Goal: Task Accomplishment & Management: Use online tool/utility

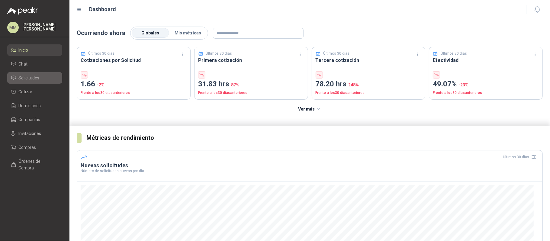
click at [21, 77] on span "Solicitudes" at bounding box center [29, 78] width 21 height 7
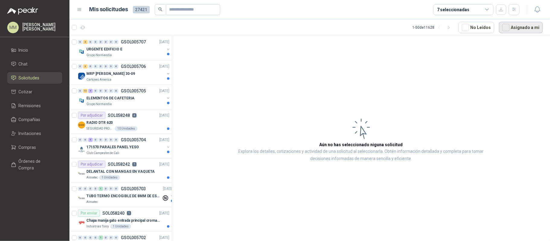
click at [532, 27] on button "Asignado a mi" at bounding box center [521, 27] width 44 height 11
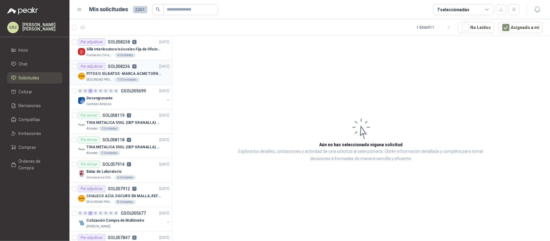
click at [146, 78] on div "SEGURIDAD PROVISER LTDA 110 Unidades" at bounding box center [127, 79] width 83 height 5
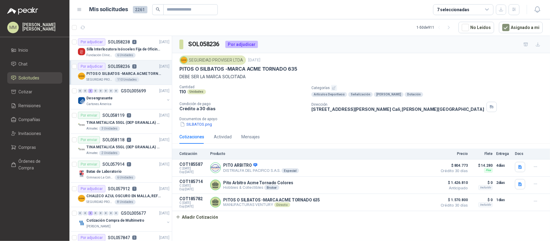
click at [405, 64] on div "SEGURIDAD PROVISER LTDA 30 sept, 2025" at bounding box center [362, 60] width 364 height 9
click at [99, 26] on span "3" at bounding box center [100, 24] width 4 height 5
click at [43, 96] on link "Cotizar 3" at bounding box center [34, 91] width 55 height 11
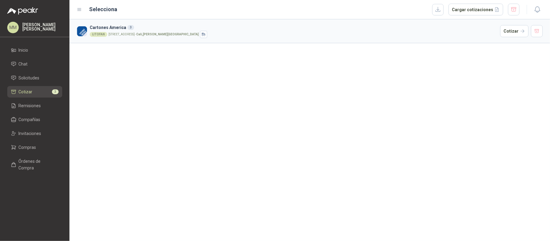
click at [521, 38] on article "Cartones America 3 LITOFAN Calle 56 No 1N - 41 Cali - Cali , Valle del Cauca Co…" at bounding box center [310, 31] width 481 height 24
click at [511, 27] on button "Cotizar" at bounding box center [515, 31] width 28 height 12
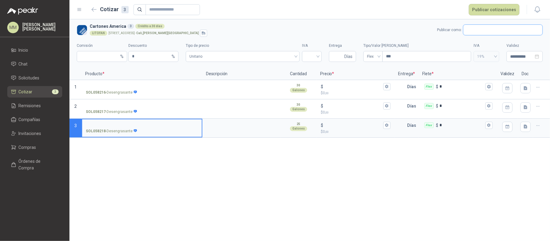
click at [478, 30] on input "text" at bounding box center [503, 30] width 79 height 10
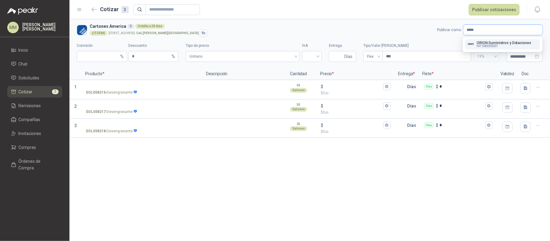
click at [478, 31] on input "*****" at bounding box center [503, 30] width 79 height 10
type input "****"
click at [485, 33] on input "text" at bounding box center [503, 30] width 79 height 10
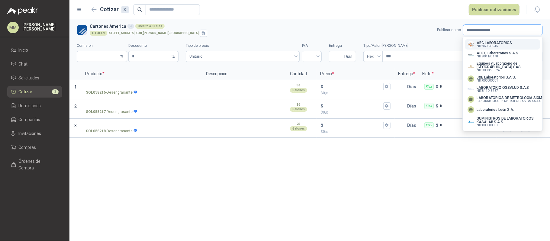
type input "**********"
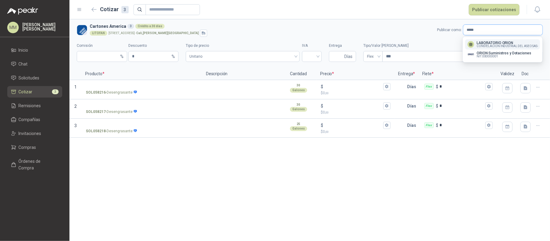
type input "*****"
click at [491, 41] on p "LABORATORIO ORION" at bounding box center [508, 43] width 62 height 4
type input "*"
type input "**********"
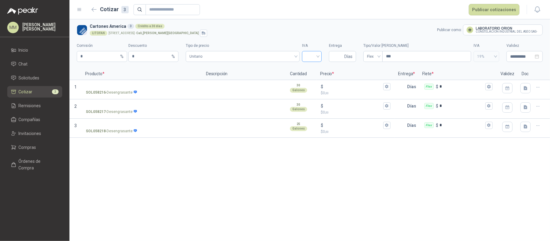
click at [315, 60] on input "search" at bounding box center [312, 55] width 12 height 9
click at [311, 71] on div "19%" at bounding box center [312, 69] width 10 height 7
click at [140, 83] on label "SOL058216 - Desengrasante" at bounding box center [142, 89] width 120 height 17
click at [140, 85] on input "SOL058216 - Desengrasante" at bounding box center [142, 87] width 112 height 5
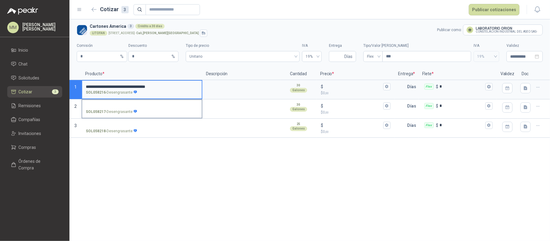
click at [116, 105] on input "SOL058217 - Desengrasante" at bounding box center [142, 106] width 112 height 5
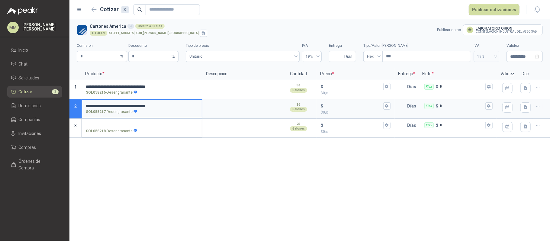
click at [122, 123] on input "SOL058218 - Desengrasante" at bounding box center [142, 125] width 112 height 5
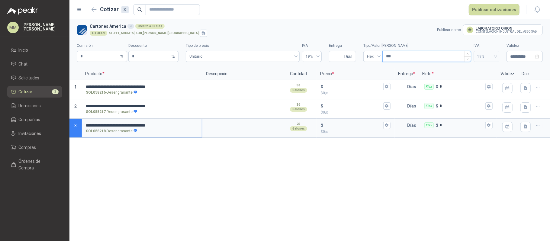
click at [426, 60] on input "***" at bounding box center [427, 56] width 88 height 10
type input "****"
type input "*****"
type input "*******"
type input "********"
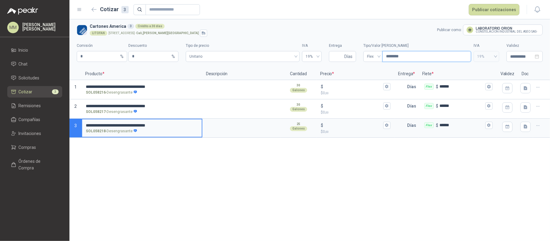
type input "*********"
click at [339, 60] on input "Entrega" at bounding box center [338, 56] width 11 height 10
type input "*"
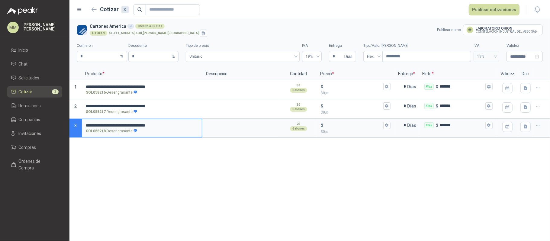
click at [305, 27] on h3 "Cartones America 3 Crédito a 30 días" at bounding box center [262, 26] width 345 height 7
click at [350, 84] on div "$" at bounding box center [356, 86] width 70 height 7
click at [350, 84] on input "$ $ 0 ,00" at bounding box center [353, 86] width 57 height 5
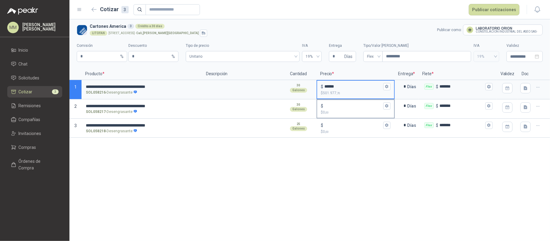
type input "******"
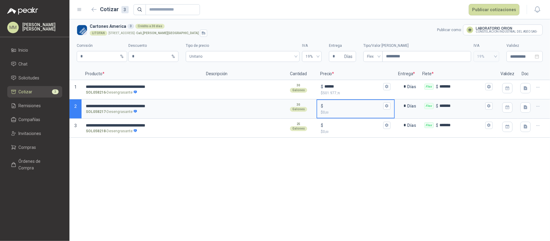
click at [358, 105] on input "$ $ 0 ,00" at bounding box center [353, 106] width 57 height 5
type input "******"
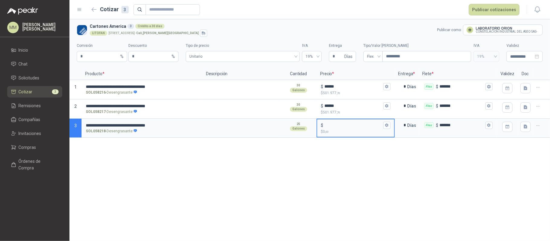
click at [339, 125] on input "$ $ 0 ,00" at bounding box center [353, 125] width 57 height 5
type input "******"
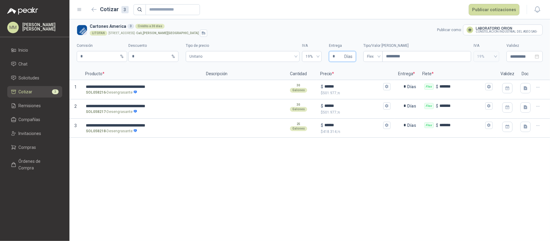
click at [341, 56] on input "*" at bounding box center [338, 56] width 11 height 10
type input "*"
click at [375, 166] on div "**********" at bounding box center [310, 130] width 481 height 222
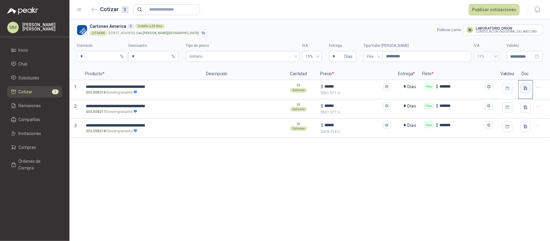
click at [523, 87] on icon "button" at bounding box center [525, 88] width 5 height 5
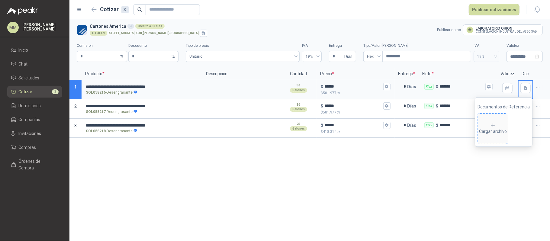
click at [490, 132] on div "Cargar archivo" at bounding box center [493, 129] width 28 height 12
click at [520, 183] on div "**********" at bounding box center [310, 130] width 481 height 222
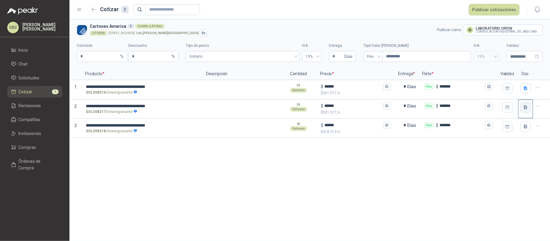
click at [526, 108] on icon "button" at bounding box center [525, 107] width 5 height 5
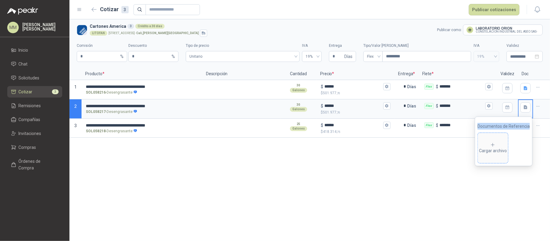
click at [497, 141] on span "Cargar archivo" at bounding box center [493, 148] width 30 height 30
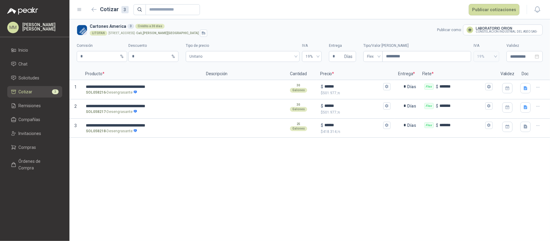
click at [520, 183] on div "**********" at bounding box center [310, 130] width 481 height 222
click at [524, 128] on icon "button" at bounding box center [526, 127] width 4 height 4
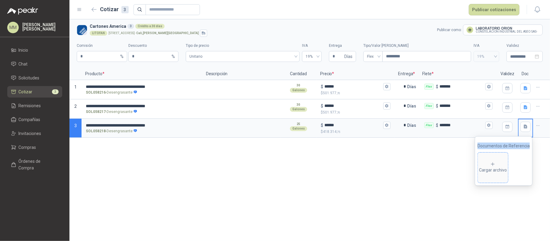
click at [489, 167] on div "Cargar archivo" at bounding box center [493, 168] width 28 height 12
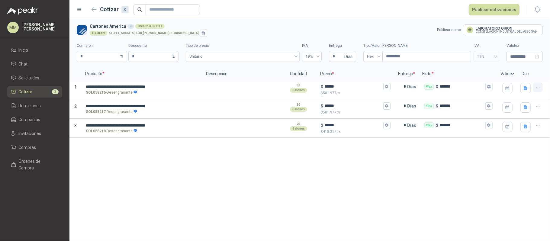
click at [537, 89] on icon "button" at bounding box center [538, 87] width 5 height 5
click at [518, 64] on button "Nueva cotización" at bounding box center [517, 63] width 46 height 10
click at [540, 105] on icon "button" at bounding box center [538, 106] width 5 height 5
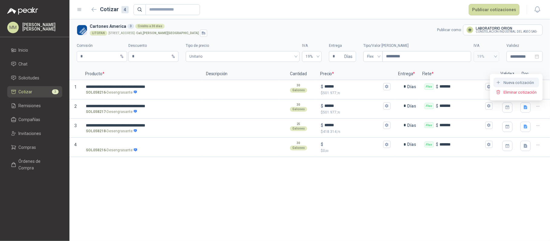
click at [527, 85] on button "Nueva cotización" at bounding box center [517, 83] width 46 height 10
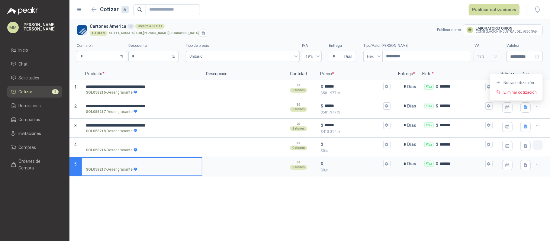
click at [541, 146] on button "button" at bounding box center [538, 145] width 10 height 10
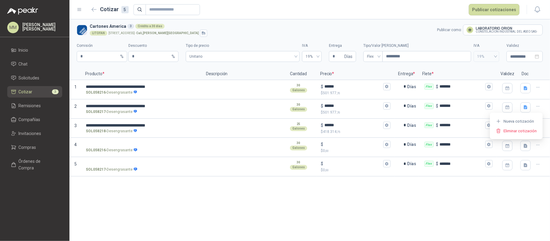
click at [549, 132] on div at bounding box center [541, 128] width 17 height 19
click at [537, 126] on icon "button" at bounding box center [538, 125] width 5 height 5
click at [524, 103] on button "Nueva cotización" at bounding box center [517, 102] width 46 height 10
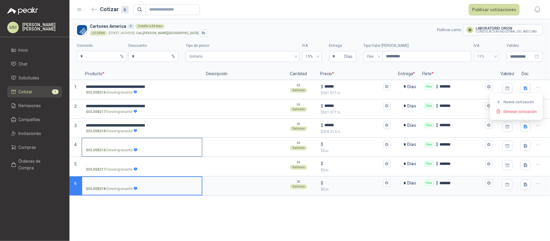
click at [109, 144] on input "SOL058216 - Desengrasante" at bounding box center [142, 144] width 112 height 5
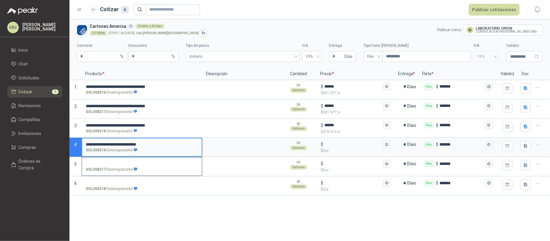
click at [126, 165] on input "SOL058217 - Desengrasante" at bounding box center [142, 164] width 112 height 5
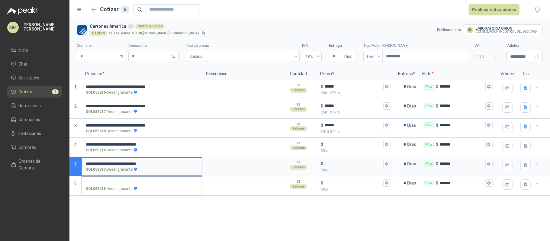
click at [132, 181] on input "SOL058218 - Desengrasante" at bounding box center [142, 183] width 112 height 5
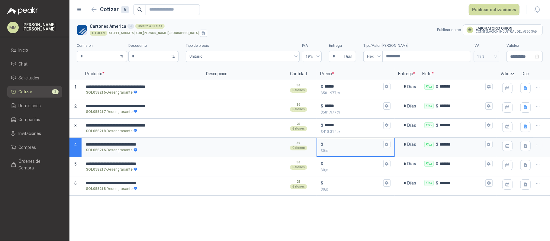
click at [348, 144] on input "$ $ 0 ,00" at bounding box center [353, 144] width 57 height 5
type input "******"
click at [342, 163] on input "$ $ 0 ,00" at bounding box center [353, 164] width 57 height 5
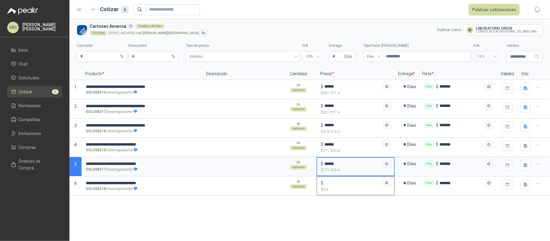
type input "******"
click at [332, 186] on input "$ $ 0 ,00" at bounding box center [353, 183] width 57 height 5
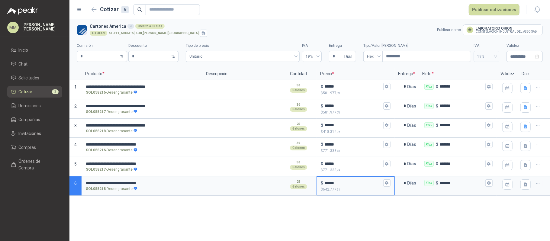
type input "******"
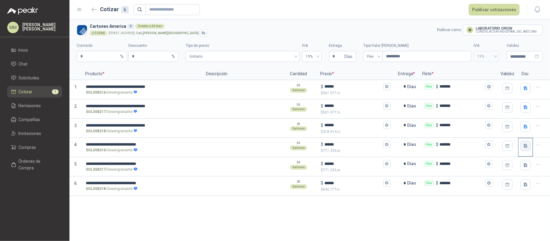
click at [527, 145] on icon "button" at bounding box center [526, 146] width 4 height 4
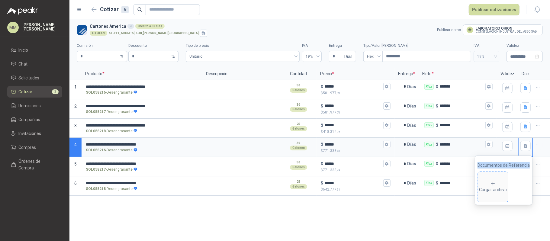
click at [505, 186] on div "Cargar archivo" at bounding box center [493, 187] width 28 height 12
click at [520, 222] on div "**********" at bounding box center [310, 130] width 481 height 222
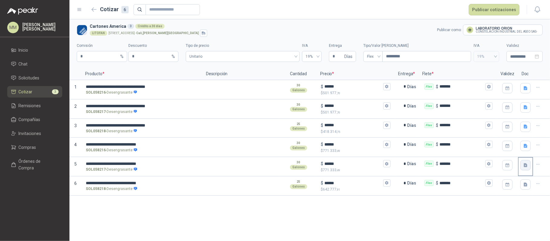
click at [527, 167] on icon "button" at bounding box center [526, 166] width 4 height 4
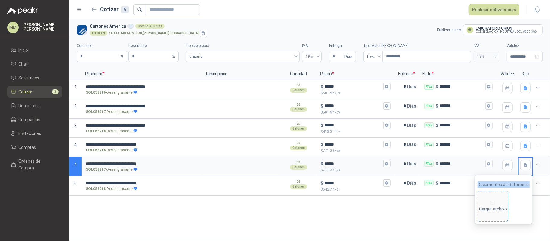
click at [500, 205] on div "Cargar archivo" at bounding box center [493, 206] width 28 height 12
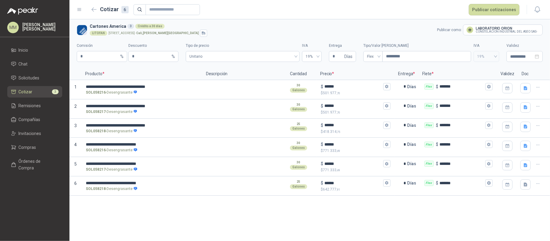
click at [498, 230] on div "**********" at bounding box center [310, 130] width 481 height 222
click at [525, 186] on icon "button" at bounding box center [526, 185] width 4 height 4
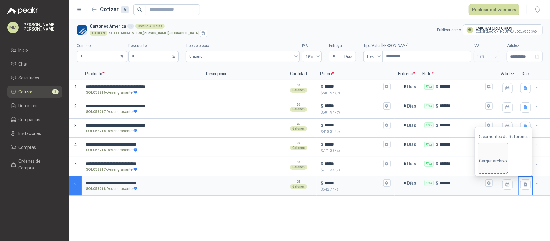
click at [504, 163] on div "Cargar archivo" at bounding box center [493, 158] width 28 height 12
click at [231, 86] on textarea at bounding box center [241, 88] width 77 height 14
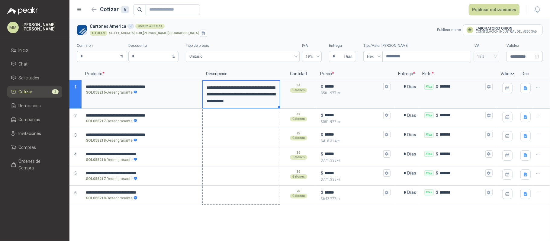
drag, startPoint x: 280, startPoint y: 107, endPoint x: 280, endPoint y: 196, distance: 89.2
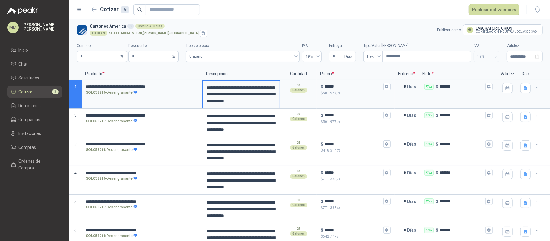
click at [305, 27] on h3 "Cartones America 3 Crédito a 30 días" at bounding box center [262, 26] width 345 height 7
click at [500, 14] on button "Publicar cotizaciones" at bounding box center [494, 9] width 51 height 11
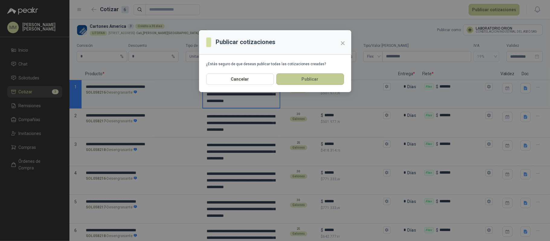
click at [333, 76] on button "Publicar" at bounding box center [311, 78] width 68 height 11
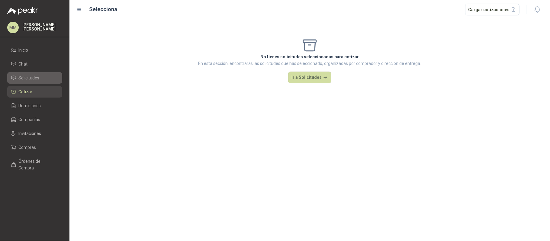
click at [52, 79] on li "Solicitudes" at bounding box center [35, 78] width 48 height 7
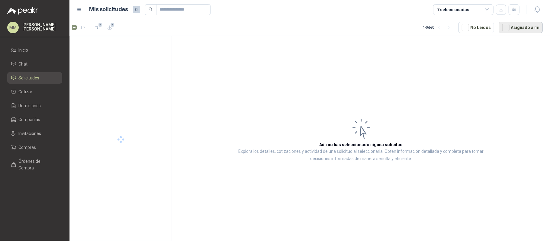
click at [518, 30] on button "Asignado a mi" at bounding box center [521, 27] width 44 height 11
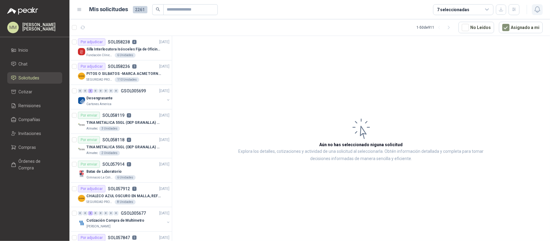
click at [538, 11] on icon "button" at bounding box center [537, 10] width 5 height 6
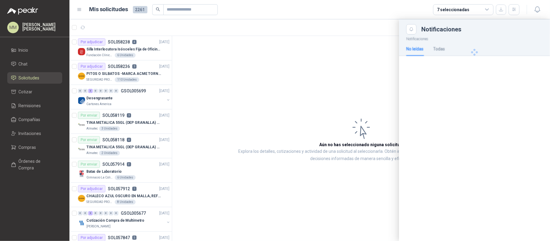
click at [440, 47] on div at bounding box center [474, 52] width 151 height 36
click at [444, 48] on div at bounding box center [474, 52] width 151 height 36
click at [284, 72] on div at bounding box center [310, 130] width 481 height 222
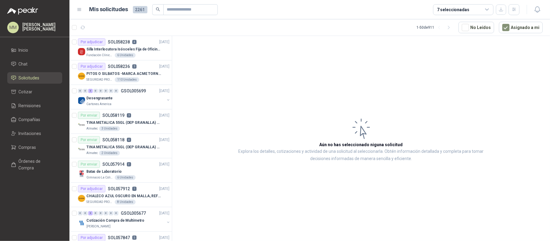
click at [380, 103] on article "Aún no has seleccionado niguna solicitud Explora los detalles, cotizaciones y a…" at bounding box center [361, 139] width 378 height 207
click at [141, 105] on div "Cartones America" at bounding box center [125, 104] width 78 height 5
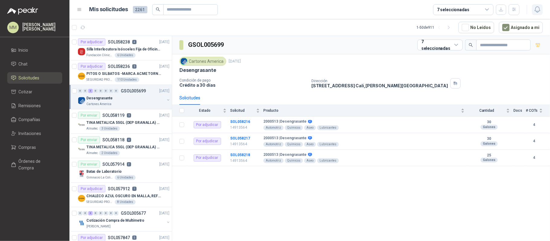
click at [537, 6] on icon "button" at bounding box center [538, 10] width 8 height 8
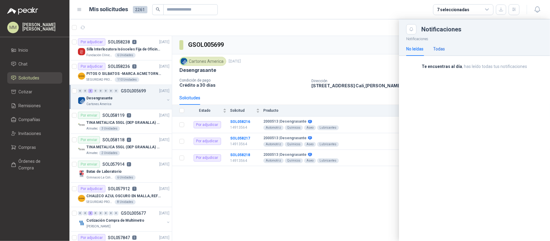
click at [440, 51] on div "Todas" at bounding box center [439, 49] width 12 height 7
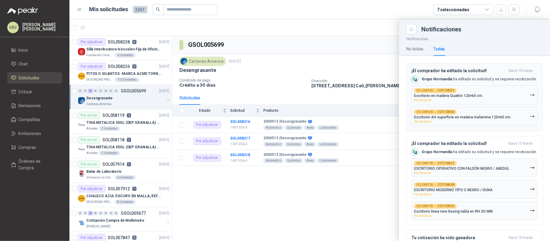
click at [460, 97] on p "Escritorio en madera Quattro 120×60 cm" at bounding box center [448, 96] width 68 height 4
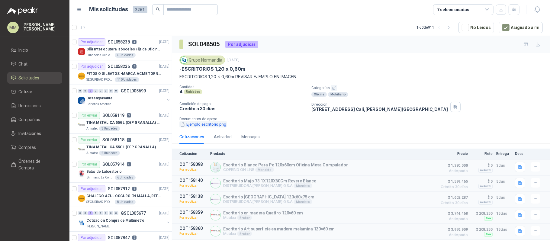
click at [206, 127] on button "Ejemplo escritorio.png" at bounding box center [203, 124] width 47 height 6
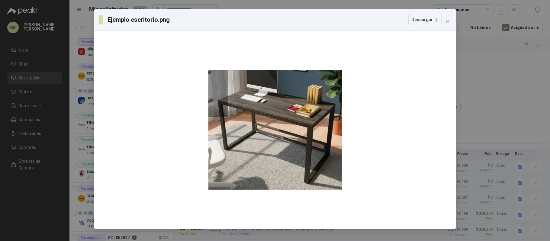
click at [377, 20] on div "Ejemplo escritorio.png Descargar" at bounding box center [270, 19] width 343 height 11
click at [445, 24] on button "Close" at bounding box center [448, 22] width 10 height 10
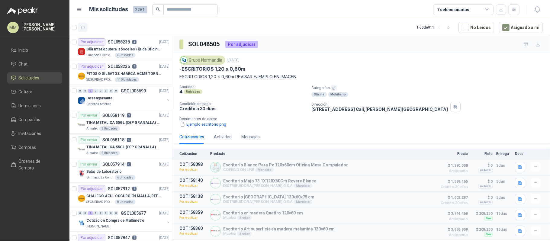
click at [85, 26] on icon "button" at bounding box center [82, 27] width 5 height 5
click at [82, 28] on icon "button" at bounding box center [83, 27] width 5 height 3
click at [146, 195] on p "CHALECO AZUL OSCURO EN MALLA, REFLECTIVO" at bounding box center [123, 196] width 75 height 6
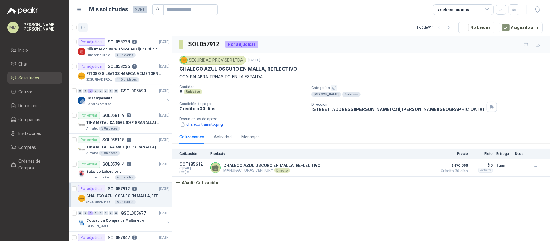
click at [83, 28] on icon "button" at bounding box center [82, 27] width 5 height 5
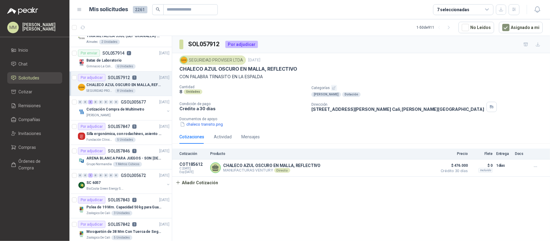
scroll to position [121, 0]
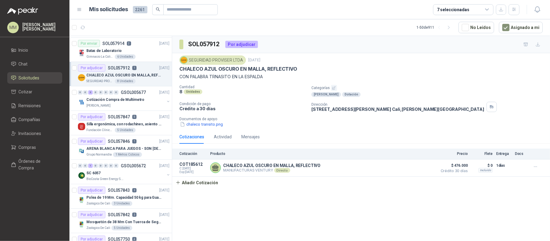
click at [415, 55] on div "SEGURIDAD PROVISER LTDA 29 sept, 2025 CHALECO AZUL OSCURO EN MALLA, REFLECTIVO …" at bounding box center [361, 91] width 378 height 77
click at [126, 148] on p "ARENA BLANCA PARA JUEGOS - SON 1.31 METROS CUBICOS" at bounding box center [123, 149] width 75 height 6
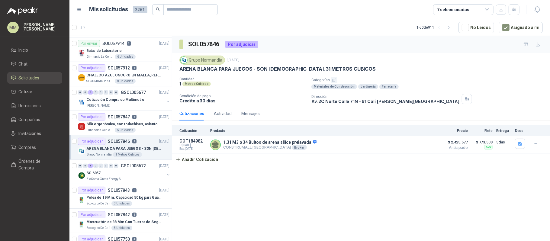
click at [181, 68] on p "ARENA BLANCA PARA JUEGOS - SON 1.31 METROS CUBICOS" at bounding box center [278, 69] width 196 height 6
drag, startPoint x: 181, startPoint y: 68, endPoint x: 238, endPoint y: 70, distance: 56.3
click at [238, 70] on p "ARENA BLANCA PARA JUEGOS - SON 1.31 METROS CUBICOS" at bounding box center [278, 69] width 196 height 6
copy p "ARENA BLANCA PARA JUEGOS"
click at [266, 73] on div "Grupo Normandía 26 sept, 2025 ARENA BLANCA PARA JUEGOS - SON 1.31 METROS CUBICO…" at bounding box center [362, 80] width 364 height 49
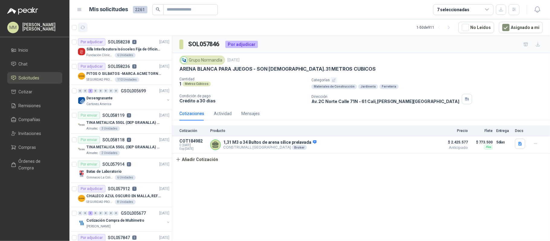
click at [81, 25] on icon "button" at bounding box center [82, 27] width 5 height 5
click at [166, 100] on button "button" at bounding box center [168, 100] width 5 height 5
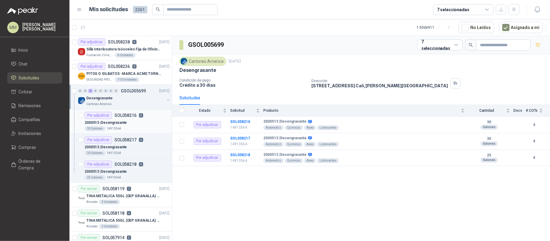
click at [161, 132] on article "Por adjudicar SOL058216 4 2000513 | Desengrasante 30 Galones 14913564" at bounding box center [121, 121] width 102 height 24
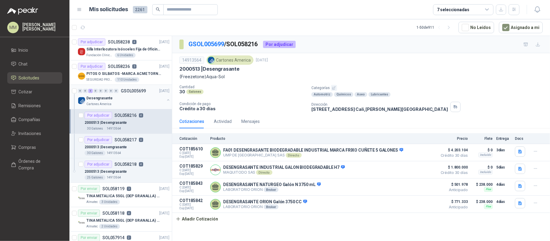
drag, startPoint x: 161, startPoint y: 99, endPoint x: 162, endPoint y: 108, distance: 8.2
click at [166, 99] on button "button" at bounding box center [168, 100] width 5 height 5
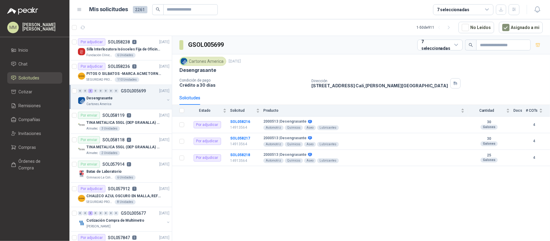
click at [458, 72] on div "Desengrasante" at bounding box center [362, 70] width 364 height 6
click at [81, 30] on icon "button" at bounding box center [82, 27] width 5 height 5
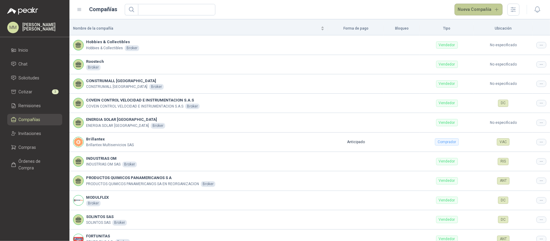
click at [474, 6] on button "Nueva Compañía" at bounding box center [479, 10] width 48 height 12
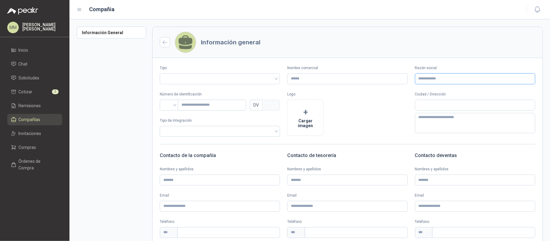
click at [423, 83] on input "Razón social" at bounding box center [475, 78] width 120 height 11
paste input "**********"
type input "**********"
click at [378, 78] on input "Nombre comercial" at bounding box center [347, 78] width 120 height 11
type input "**********"
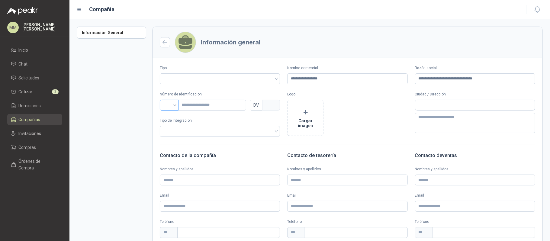
click at [169, 108] on input "search" at bounding box center [169, 104] width 11 height 9
click at [172, 137] on div "NIT" at bounding box center [169, 137] width 9 height 7
click at [195, 79] on input "search" at bounding box center [220, 78] width 113 height 9
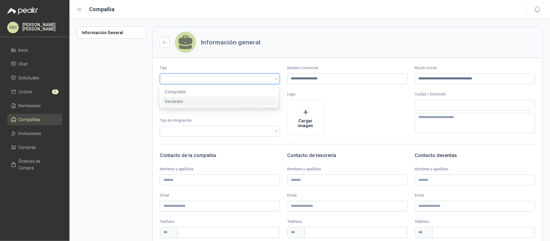
click at [181, 102] on div "Vendedor" at bounding box center [219, 101] width 109 height 7
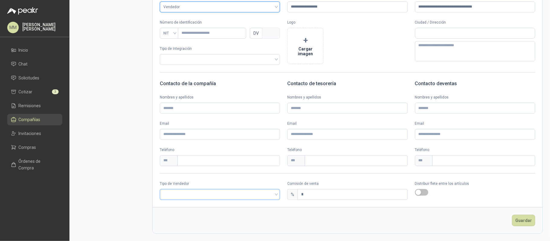
click at [202, 190] on input "search" at bounding box center [220, 194] width 113 height 9
click at [181, 217] on div "Broker" at bounding box center [219, 216] width 109 height 7
click at [329, 194] on input "*" at bounding box center [352, 195] width 109 height 10
type input "*"
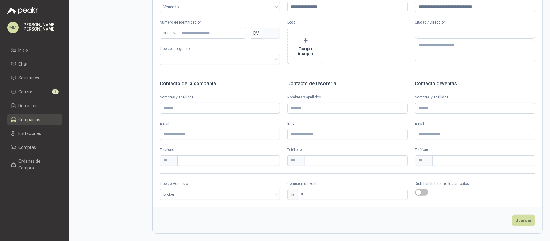
click at [423, 197] on div "Distribuir flete entre los artículos" at bounding box center [475, 190] width 120 height 19
click at [423, 196] on div "Distribuir flete entre los artículos" at bounding box center [475, 190] width 120 height 19
click at [418, 192] on button "button" at bounding box center [421, 192] width 13 height 7
click at [519, 220] on button "Guardar" at bounding box center [523, 220] width 23 height 11
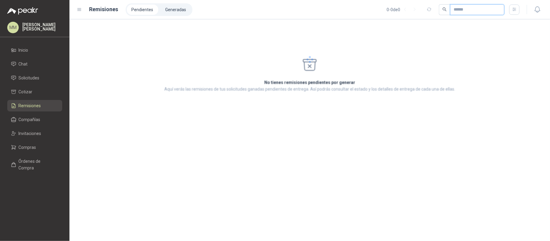
click at [457, 10] on input "text" at bounding box center [475, 10] width 42 height 10
paste input "*********"
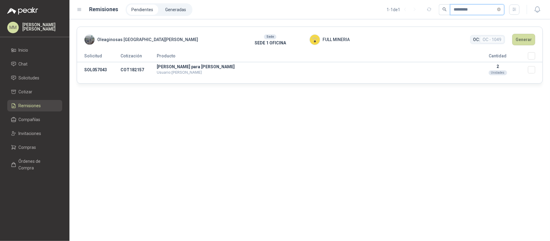
type input "*********"
click at [524, 39] on button "Generar" at bounding box center [524, 39] width 23 height 11
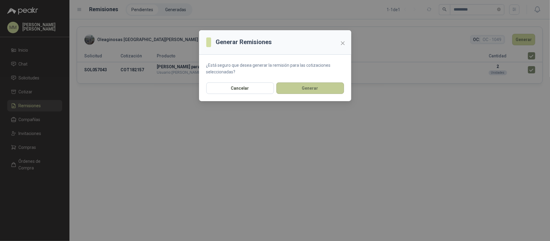
click at [299, 88] on button "Generar" at bounding box center [311, 88] width 68 height 11
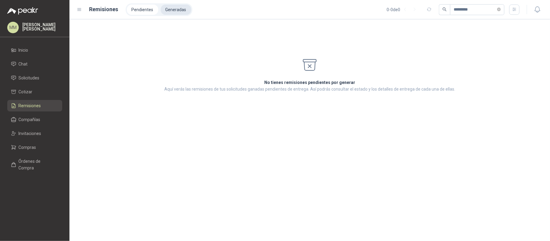
click at [169, 11] on li "Generadas" at bounding box center [176, 10] width 31 height 10
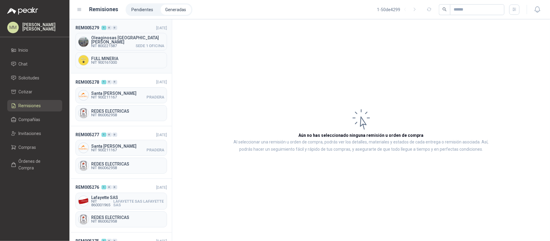
click at [126, 52] on div "FULL MINERIA NIT 900161000" at bounding box center [122, 60] width 92 height 16
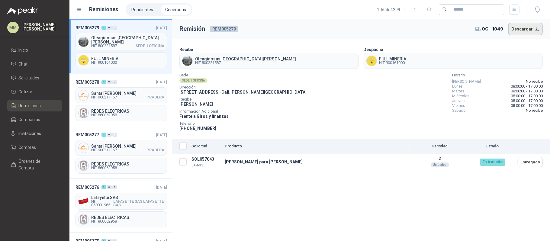
click at [520, 31] on button "Descargar" at bounding box center [526, 29] width 35 height 12
click at [497, 112] on div "Sábado No recibe" at bounding box center [497, 110] width 91 height 5
click at [135, 5] on li "Pendientes" at bounding box center [142, 10] width 31 height 10
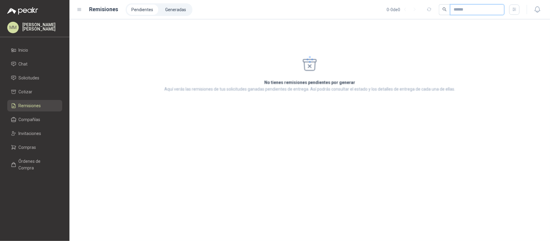
click at [464, 8] on input "text" at bounding box center [475, 10] width 42 height 10
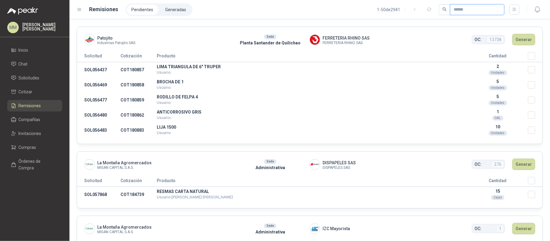
paste input "*********"
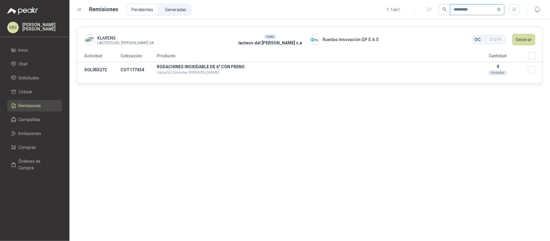
type input "*********"
click at [522, 40] on button "Generar" at bounding box center [524, 39] width 23 height 11
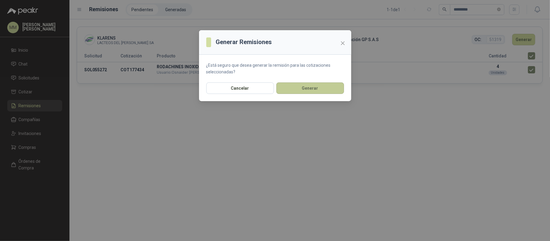
click at [311, 85] on button "Generar" at bounding box center [311, 88] width 68 height 11
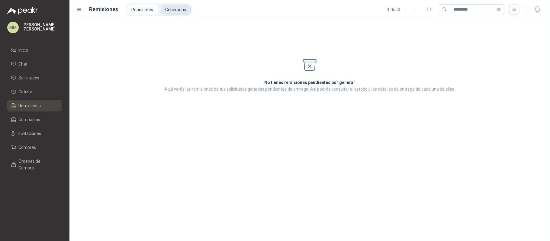
click at [178, 9] on li "Generadas" at bounding box center [176, 10] width 31 height 10
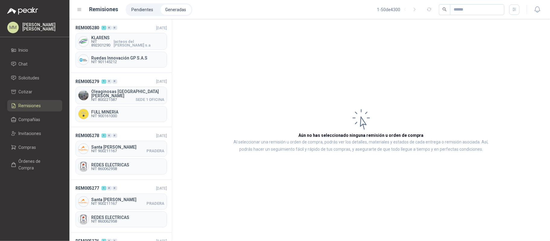
click at [133, 46] on div "KLARENS NIT 892301290 lacteos del [PERSON_NAME] s.a" at bounding box center [122, 41] width 92 height 17
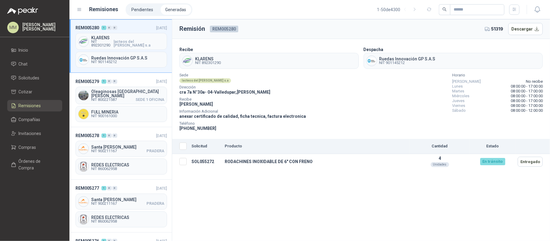
click at [517, 50] on div "Despacha [PERSON_NAME] Innovación GP S.A.S NIT 901145212" at bounding box center [454, 57] width 180 height 23
click at [523, 31] on button "Descargar" at bounding box center [526, 29] width 35 height 12
click at [394, 111] on div "Sede lacteos del [PERSON_NAME] s.a Dirección cra 7a N°30a- 04 - [GEOGRAPHIC_DAT…" at bounding box center [362, 103] width 364 height 58
click at [132, 13] on li "Pendientes" at bounding box center [142, 10] width 31 height 10
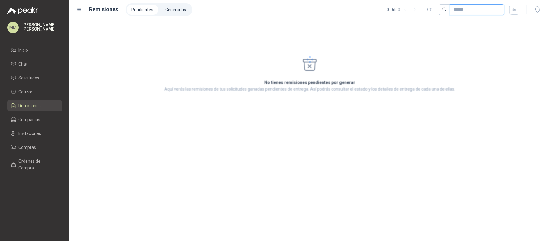
click at [465, 13] on input "text" at bounding box center [475, 10] width 42 height 10
paste input "*********"
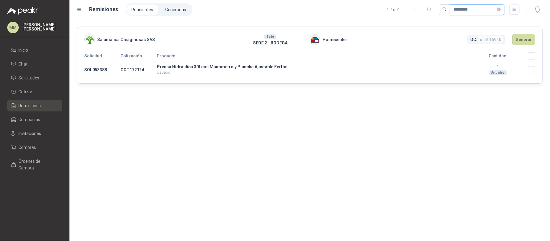
type input "*********"
click at [524, 38] on button "Generar" at bounding box center [524, 39] width 23 height 11
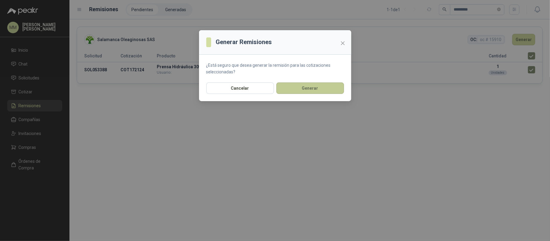
click at [325, 89] on button "Generar" at bounding box center [311, 88] width 68 height 11
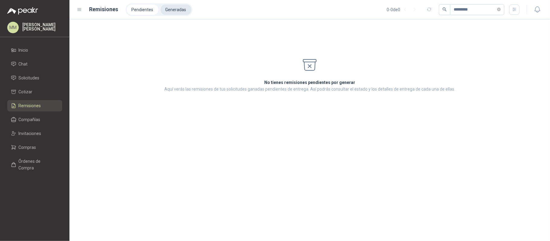
click at [172, 12] on li "Generadas" at bounding box center [176, 10] width 31 height 10
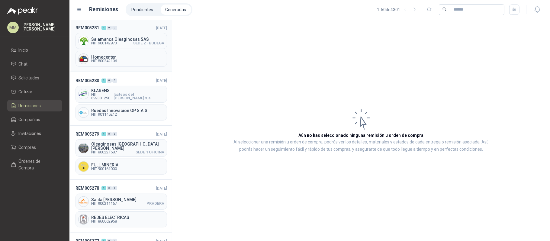
click at [115, 49] on div "Salamanca Oleaginosas SAS NIT 900142973 SEDE 2 - BODEGA" at bounding box center [122, 41] width 92 height 16
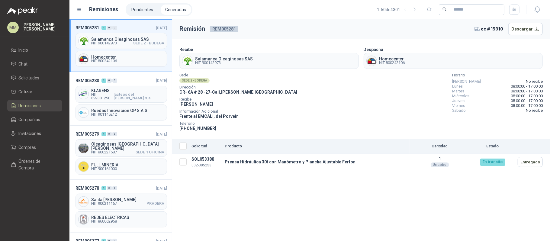
click at [521, 32] on button "Descargar" at bounding box center [526, 29] width 35 height 12
click at [411, 39] on header "Remisión REM005281 oc # 15910 Descargar" at bounding box center [361, 29] width 378 height 20
click at [141, 5] on li "Pendientes" at bounding box center [142, 10] width 31 height 10
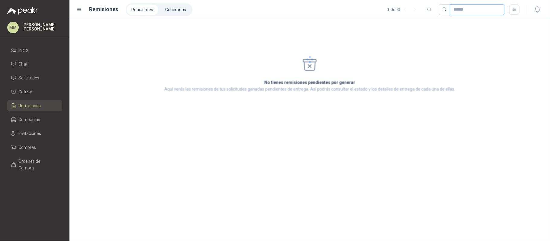
click at [479, 8] on input "text" at bounding box center [475, 10] width 42 height 10
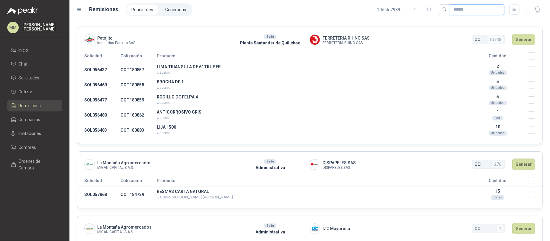
paste input "*********"
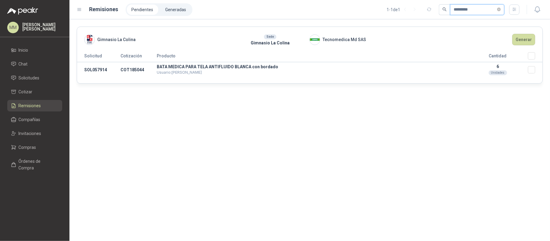
type input "*********"
click at [524, 44] on button "Generar" at bounding box center [524, 39] width 23 height 11
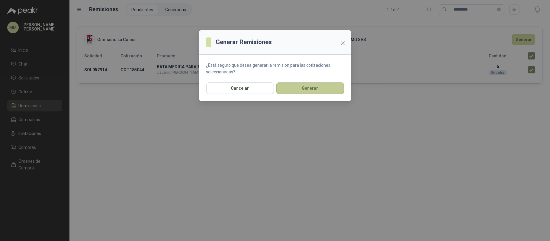
click at [316, 89] on button "Generar" at bounding box center [311, 88] width 68 height 11
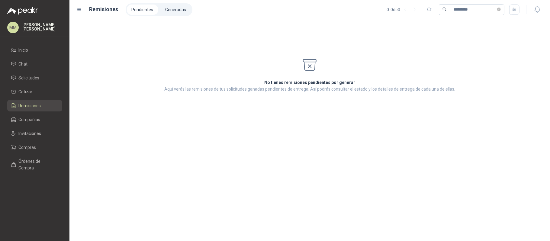
click at [179, 10] on li "Generadas" at bounding box center [176, 10] width 31 height 10
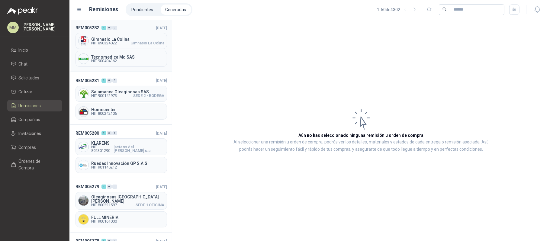
click at [142, 44] on span "Gimnasio La Colina" at bounding box center [148, 43] width 34 height 4
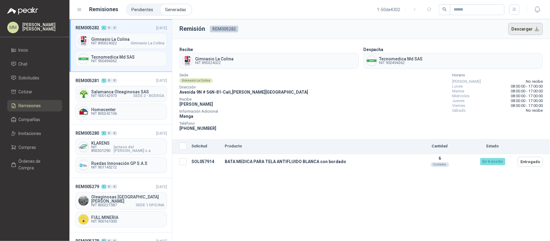
click at [523, 30] on button "Descargar" at bounding box center [526, 29] width 35 height 12
click at [380, 108] on div "Sede Gimnasio [GEOGRAPHIC_DATA] Dirección [STREET_ADDRESS][PERSON_NAME] Recibe …" at bounding box center [362, 103] width 364 height 58
